Goal: Information Seeking & Learning: Find specific fact

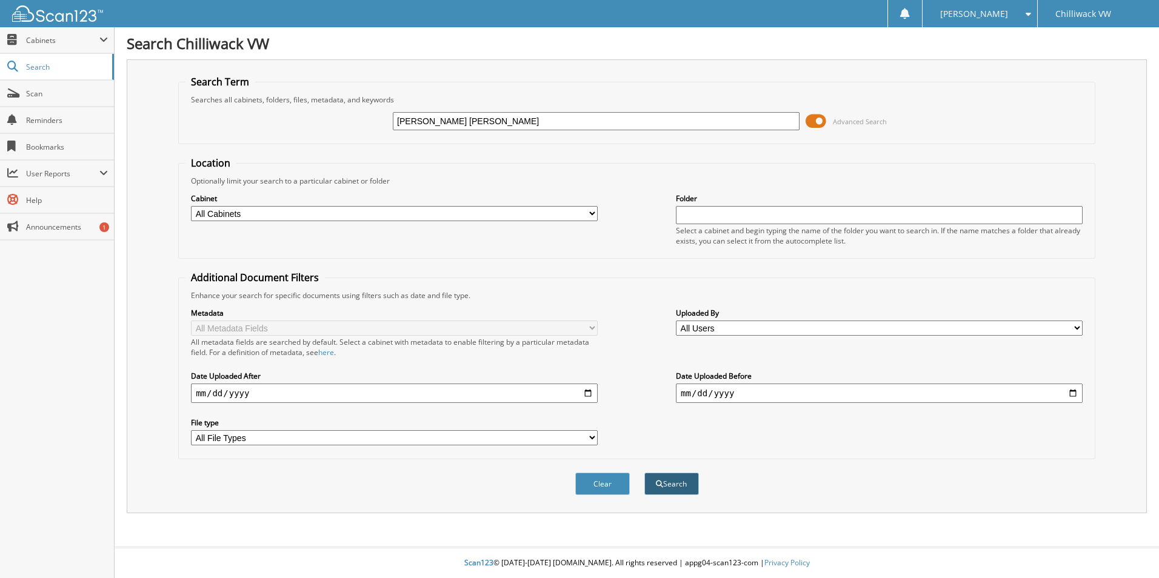
type input "[PERSON_NAME] [PERSON_NAME]"
click at [659, 486] on span "submit" at bounding box center [659, 484] width 7 height 7
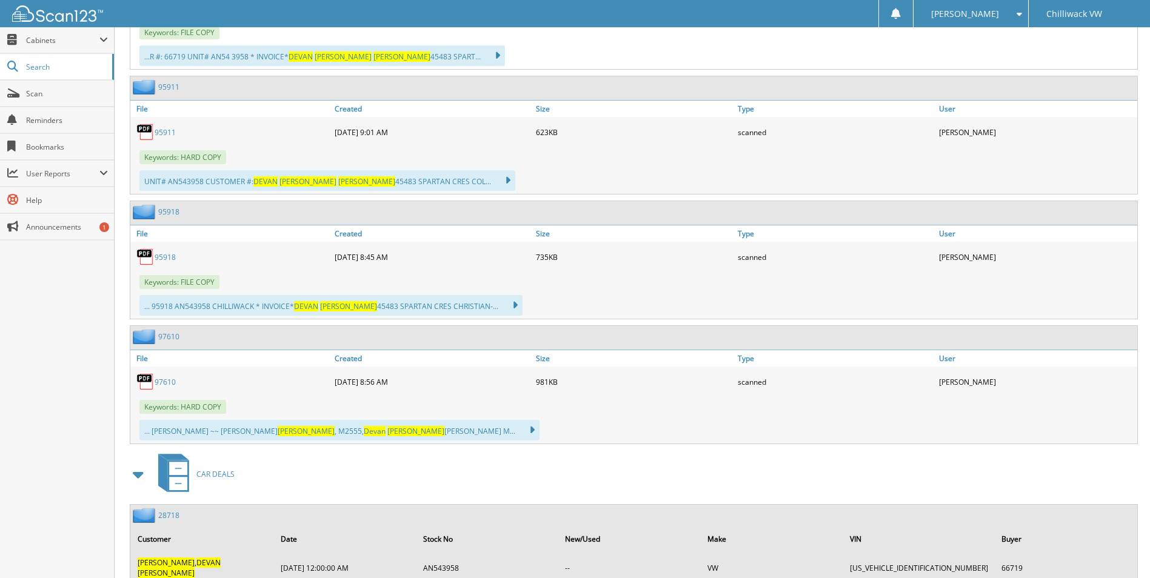
scroll to position [1865, 0]
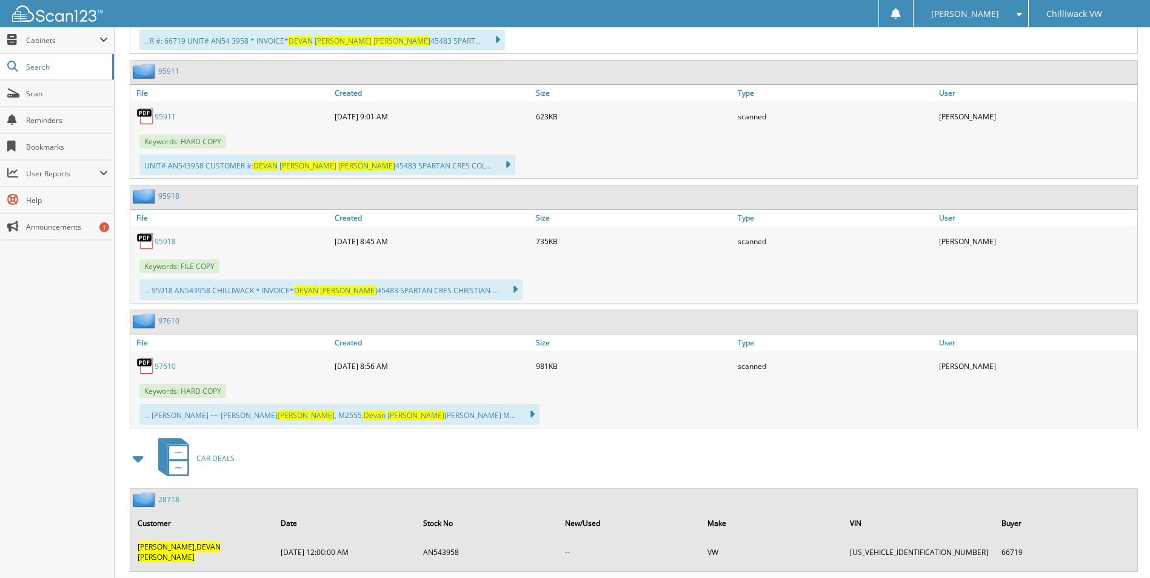
click at [253, 511] on th "Customer" at bounding box center [203, 523] width 142 height 25
click at [221, 542] on span "DEVAN" at bounding box center [208, 547] width 24 height 10
click at [173, 537] on td "[PERSON_NAME] , [PERSON_NAME]" at bounding box center [203, 552] width 142 height 30
click at [180, 542] on span "[PERSON_NAME]" at bounding box center [166, 547] width 57 height 10
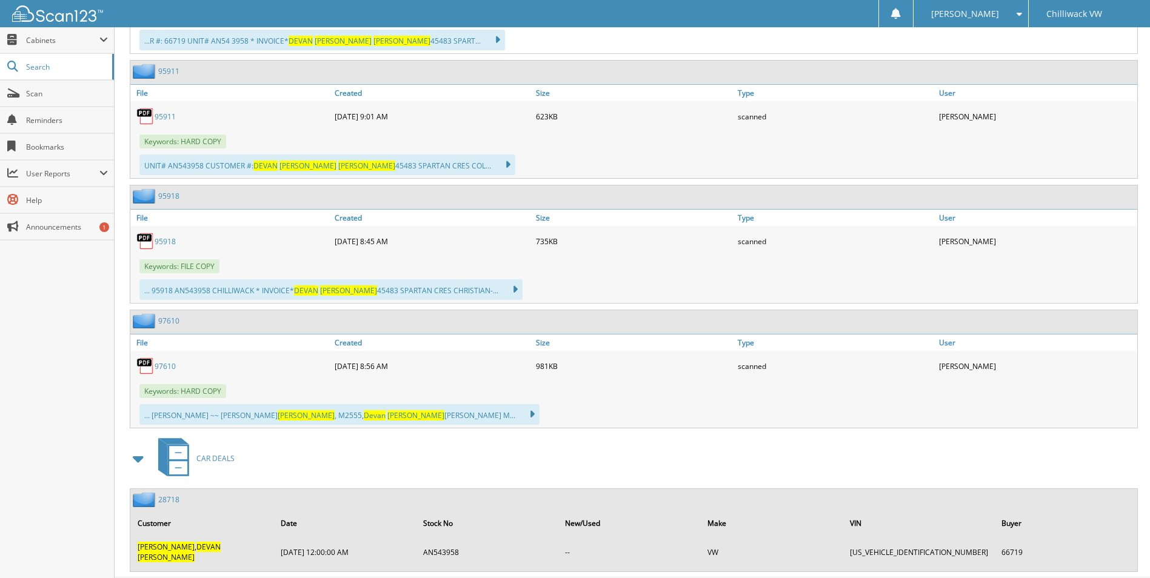
drag, startPoint x: 180, startPoint y: 525, endPoint x: 143, endPoint y: 480, distance: 57.7
click at [143, 492] on img at bounding box center [145, 499] width 25 height 15
drag, startPoint x: 143, startPoint y: 480, endPoint x: 164, endPoint y: 347, distance: 135.1
click at [164, 361] on link "97610" at bounding box center [165, 366] width 21 height 10
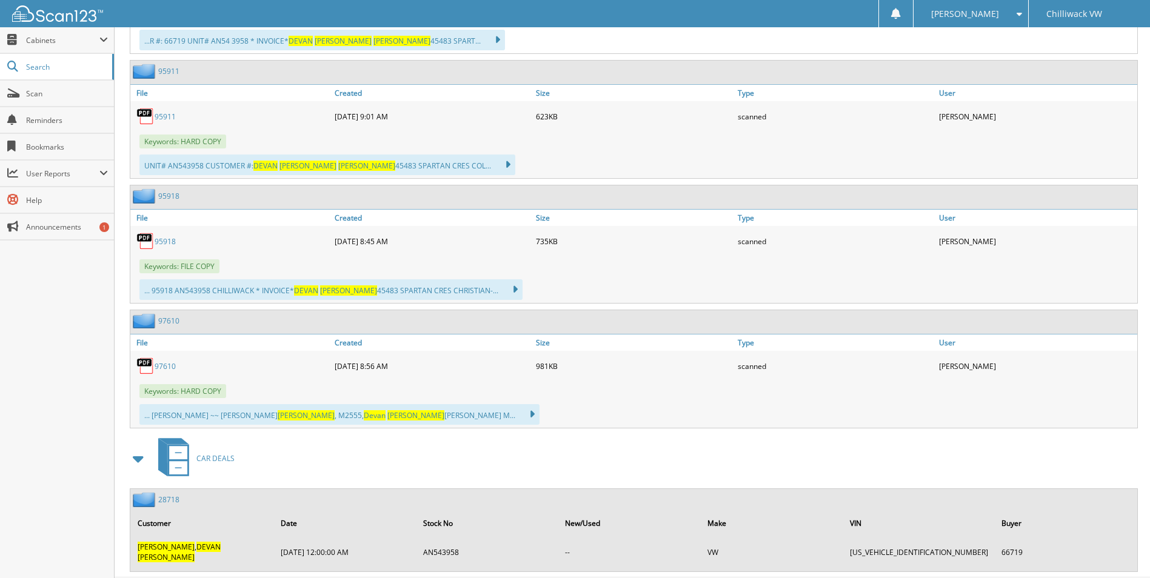
click at [164, 361] on link "97610" at bounding box center [165, 366] width 21 height 10
click at [143, 357] on img at bounding box center [145, 366] width 18 height 18
click at [164, 236] on link "95918" at bounding box center [165, 241] width 21 height 10
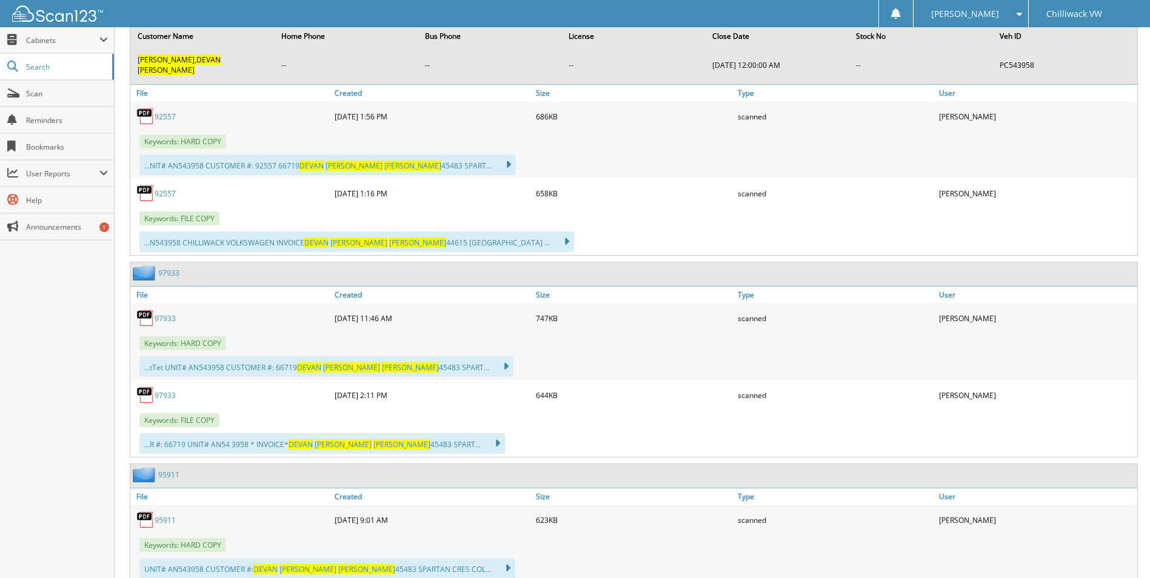
scroll to position [1441, 0]
